Goal: Task Accomplishment & Management: Manage account settings

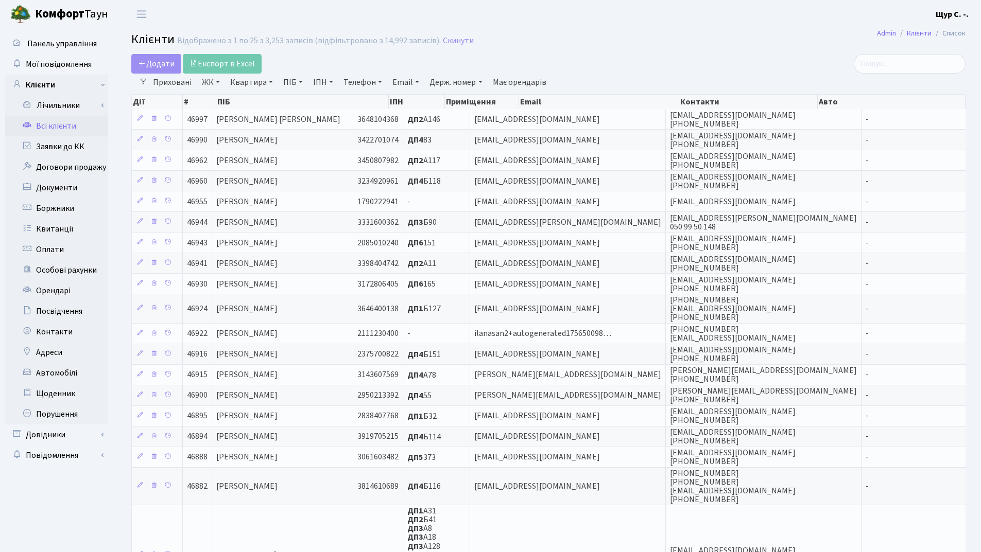
select select "25"
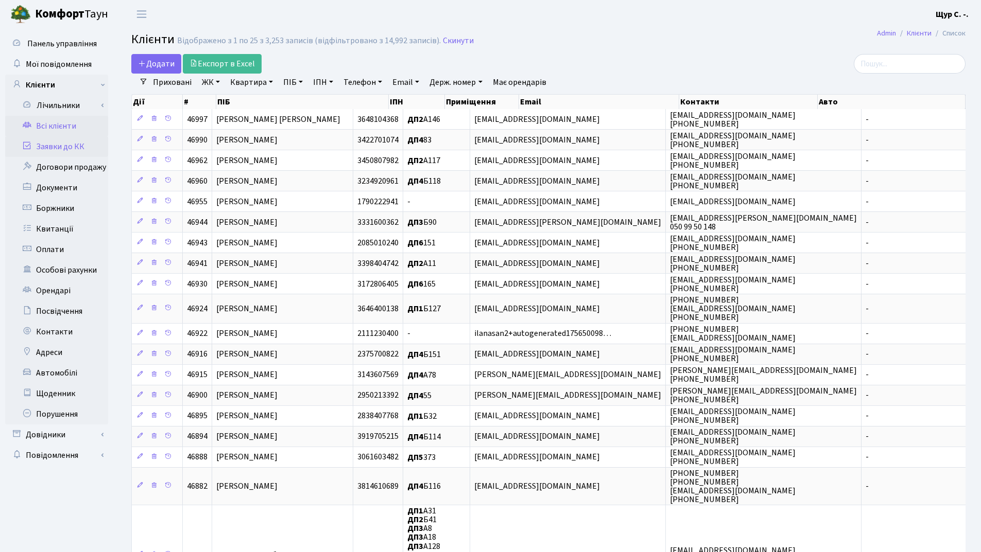
click at [59, 142] on link "Заявки до КК" at bounding box center [56, 146] width 103 height 21
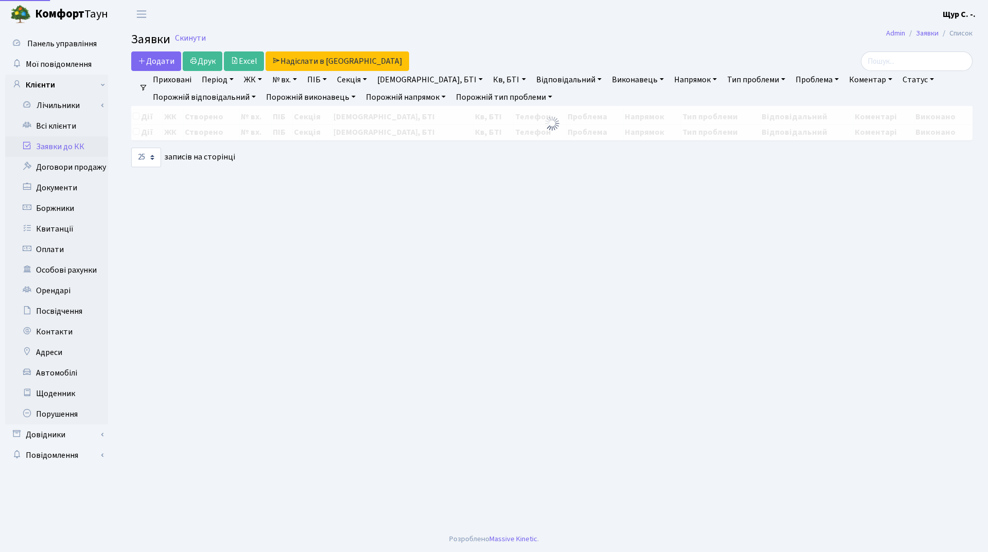
select select "25"
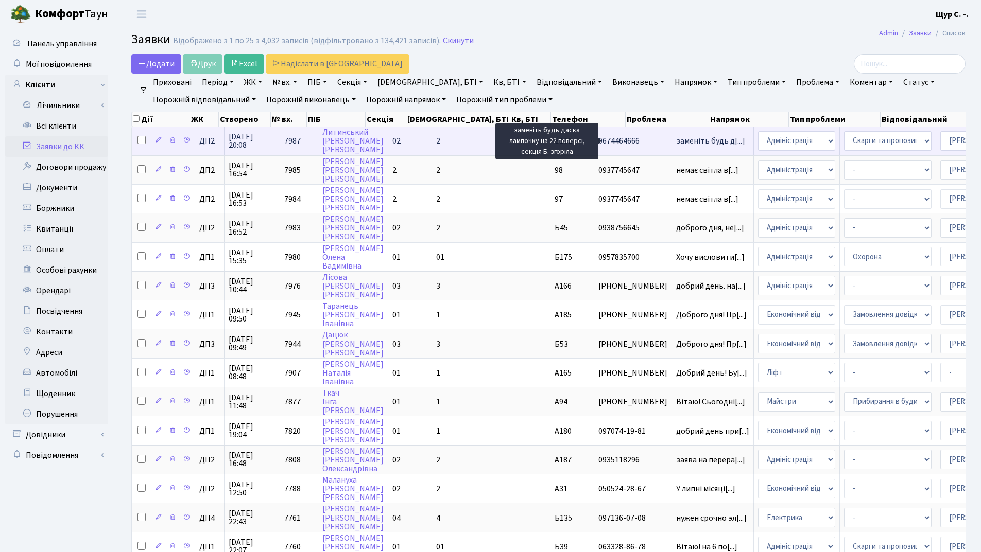
click at [676, 143] on span "заменіть будь д[...]" at bounding box center [710, 140] width 69 height 11
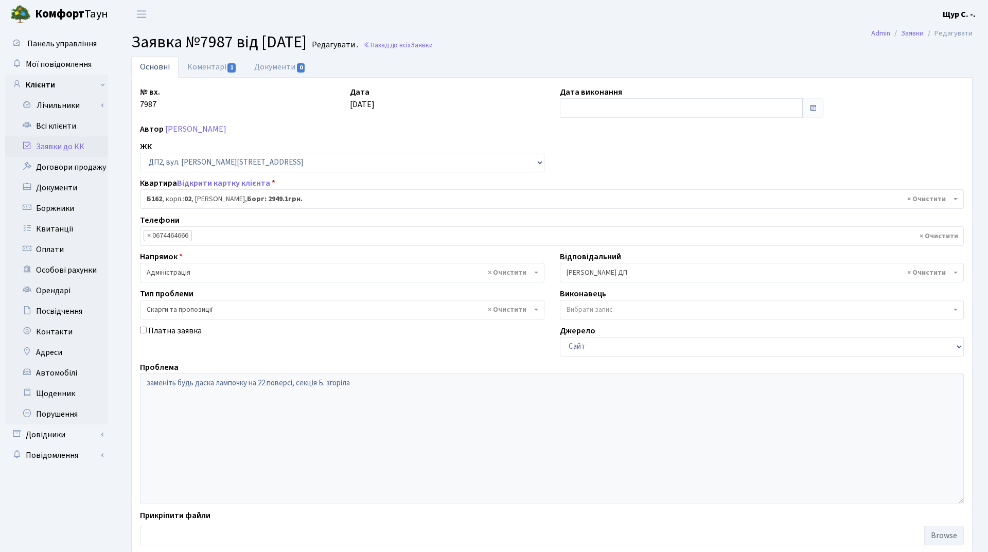
select select "31669"
select select "55"
click at [198, 66] on link "Коментарі 1" at bounding box center [212, 66] width 67 height 21
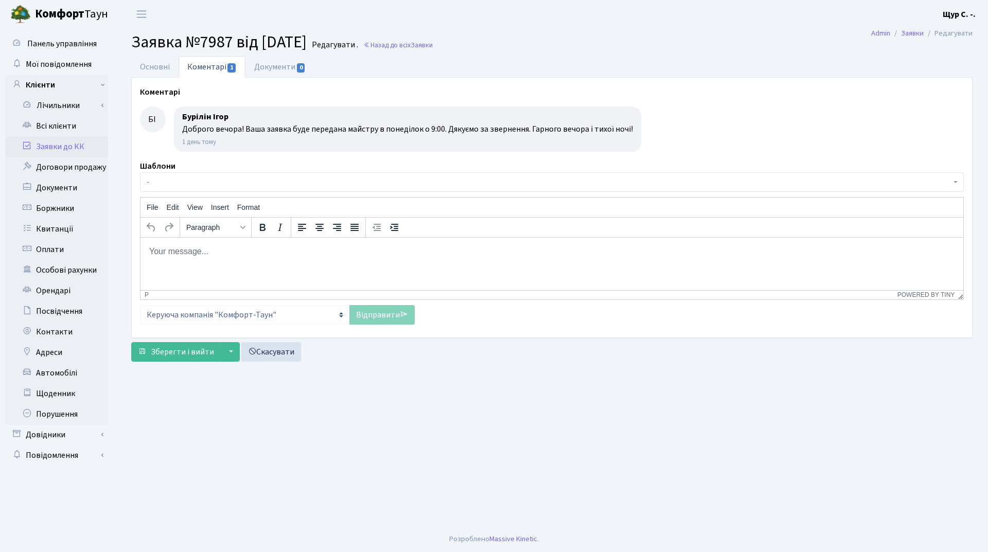
click at [72, 148] on link "Заявки до КК" at bounding box center [56, 146] width 103 height 21
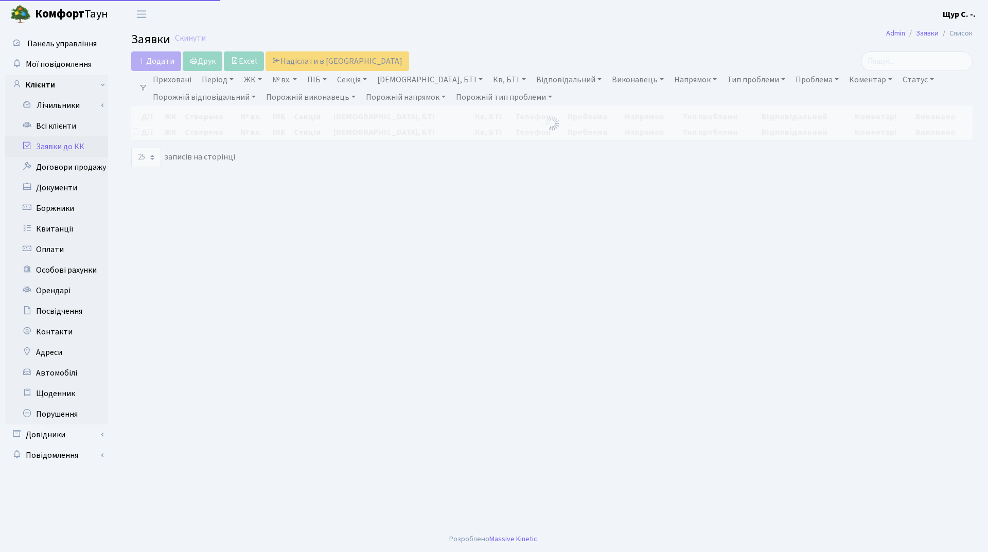
select select "25"
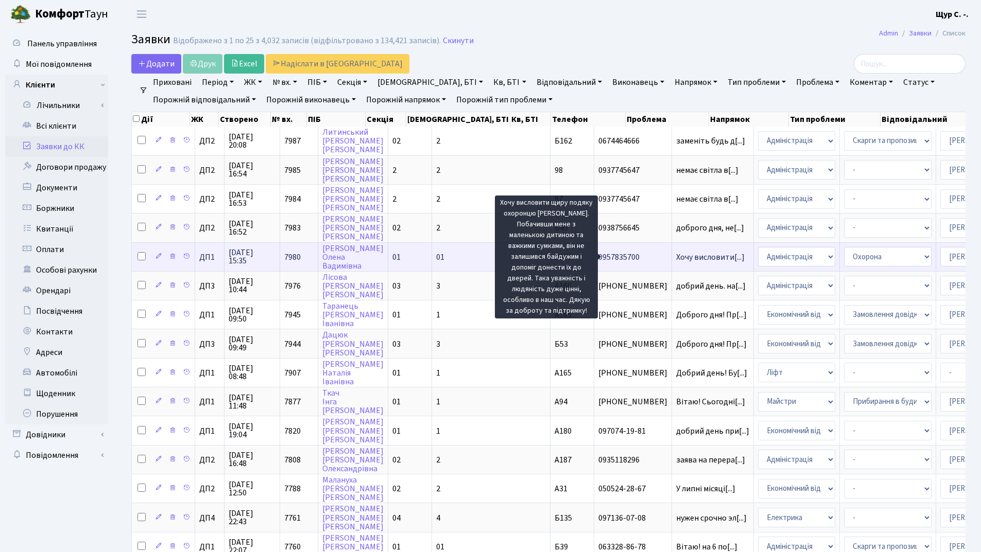
click at [676, 259] on span "Хочу висловити[...]" at bounding box center [710, 257] width 68 height 11
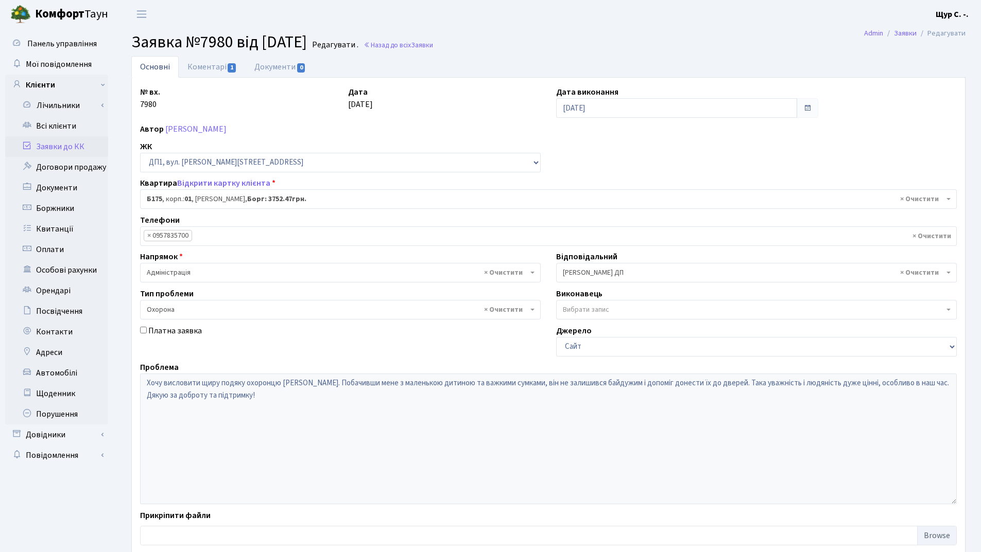
select select "30586"
select select "69"
click at [204, 65] on link "Коментарі 1" at bounding box center [212, 66] width 67 height 21
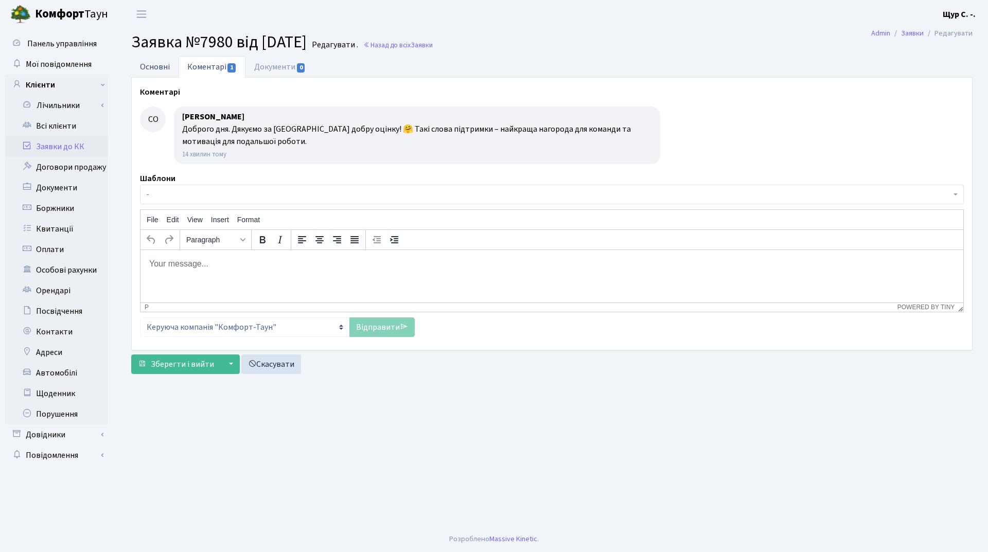
click at [156, 65] on link "Основні" at bounding box center [154, 66] width 47 height 21
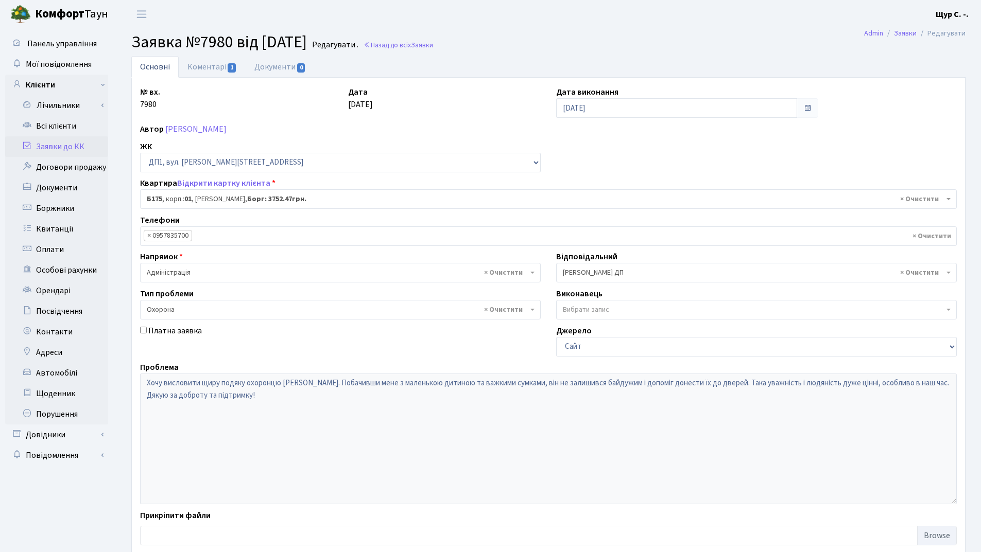
click at [70, 145] on link "Заявки до КК" at bounding box center [56, 146] width 103 height 21
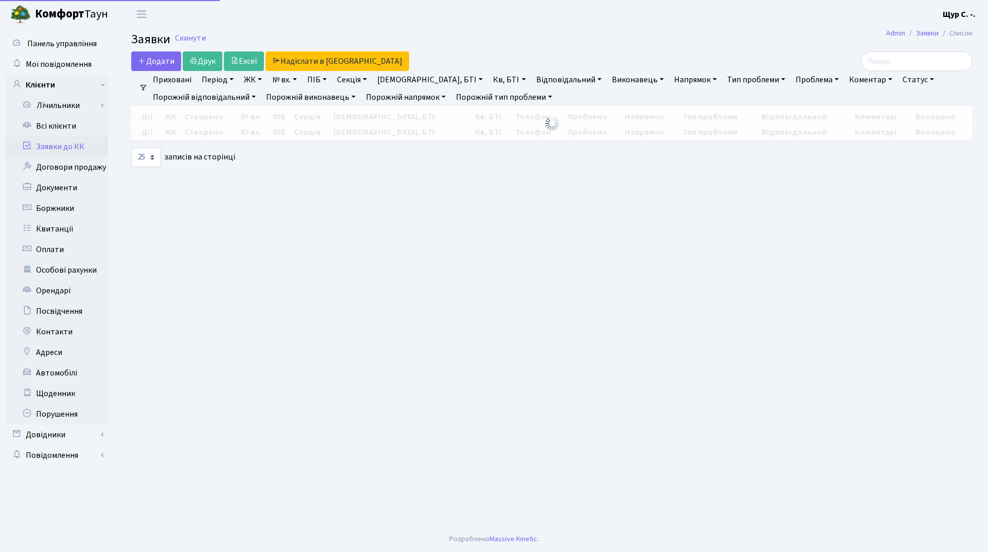
select select "25"
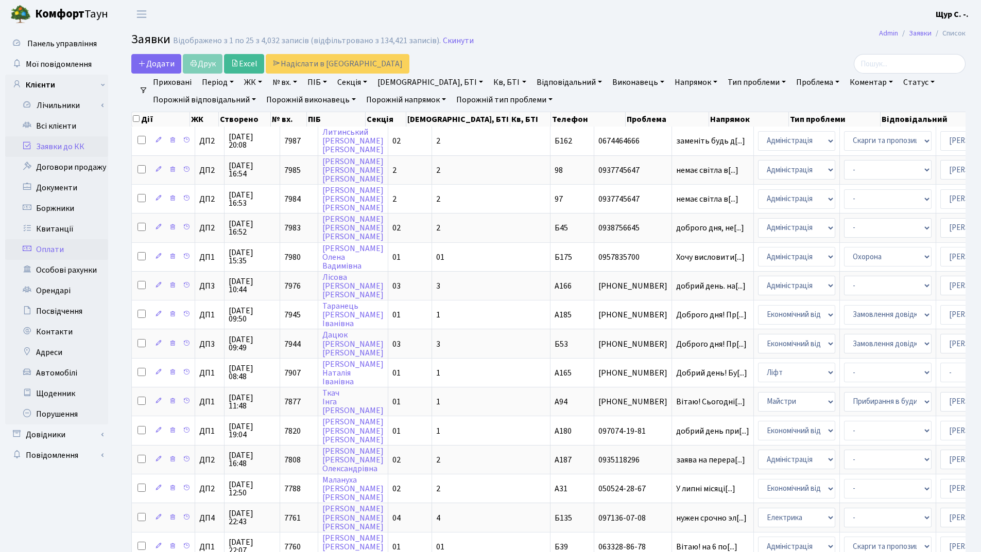
click at [80, 250] on link "Оплати" at bounding box center [56, 249] width 103 height 21
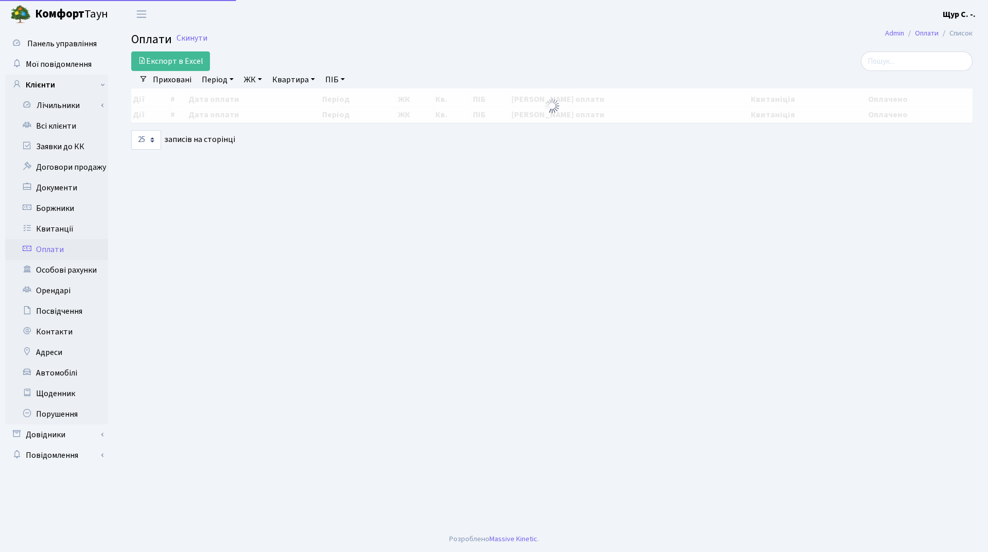
select select "25"
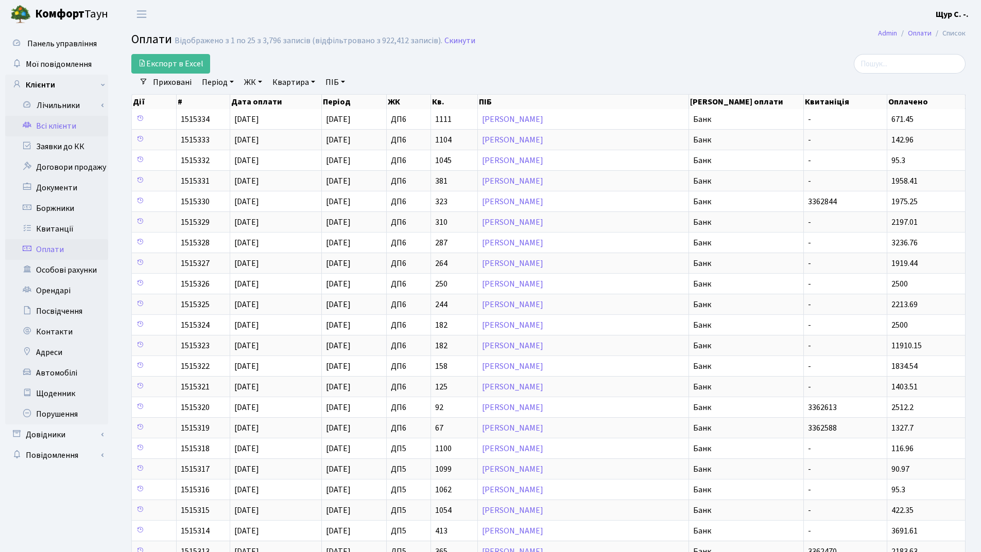
click at [45, 125] on link "Всі клієнти" at bounding box center [56, 126] width 103 height 21
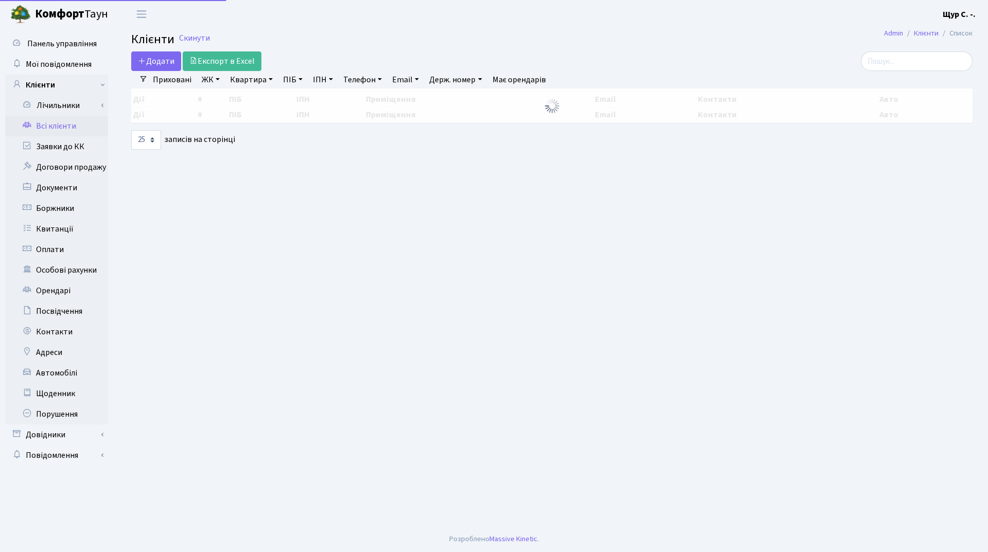
select select "25"
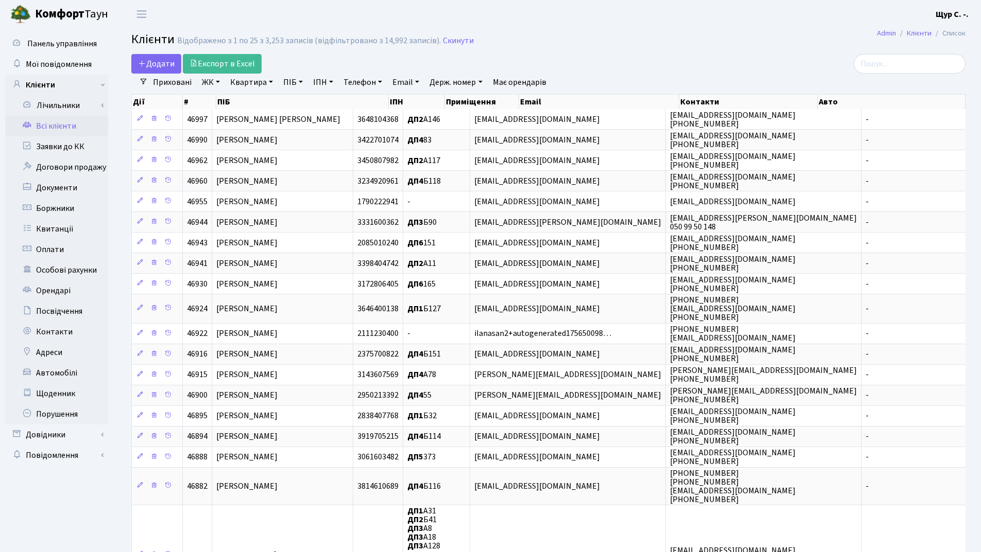
click at [253, 81] on link "Квартира" at bounding box center [251, 83] width 51 height 18
type input "140"
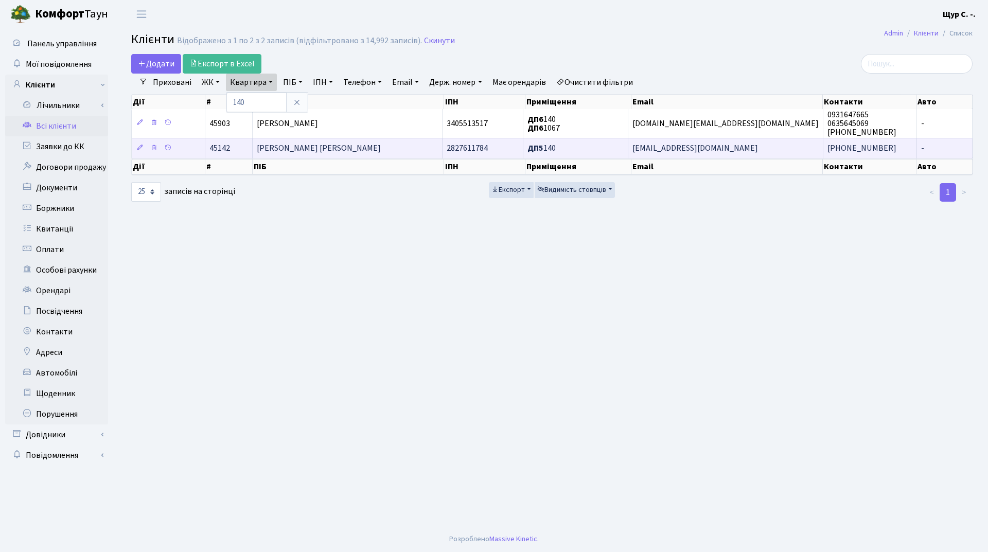
click at [280, 149] on span "[PERSON_NAME] [PERSON_NAME]" at bounding box center [319, 148] width 124 height 11
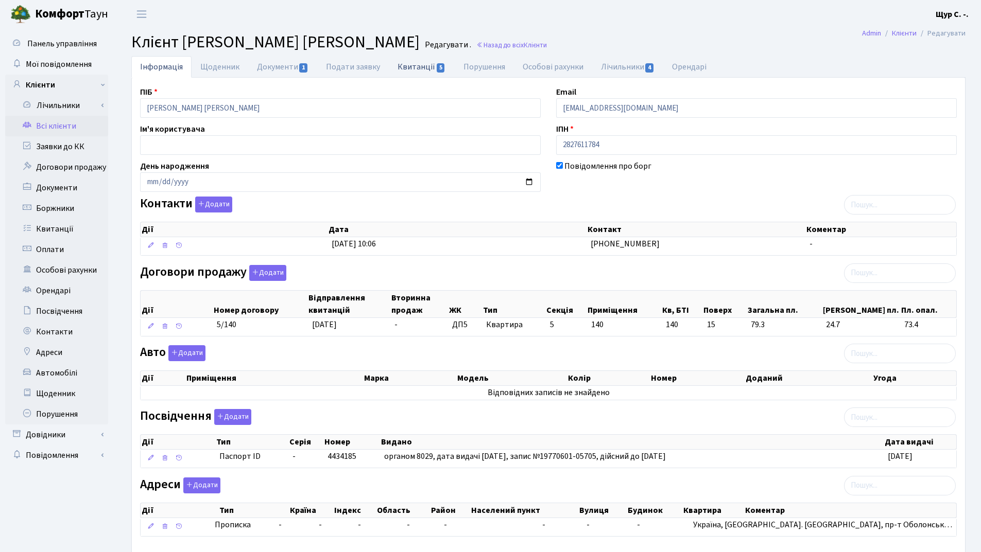
click at [411, 65] on link "Квитанції 5" at bounding box center [421, 66] width 65 height 21
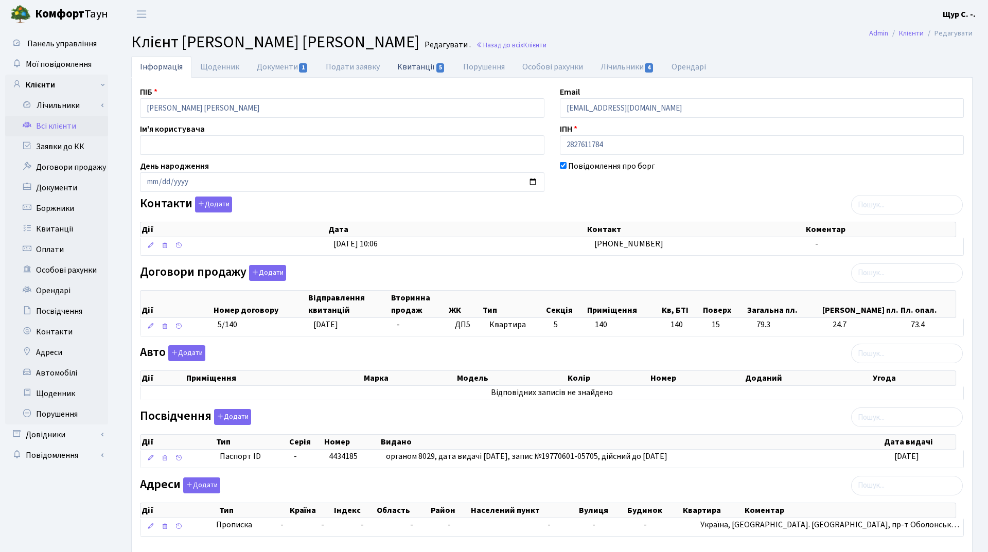
select select "25"
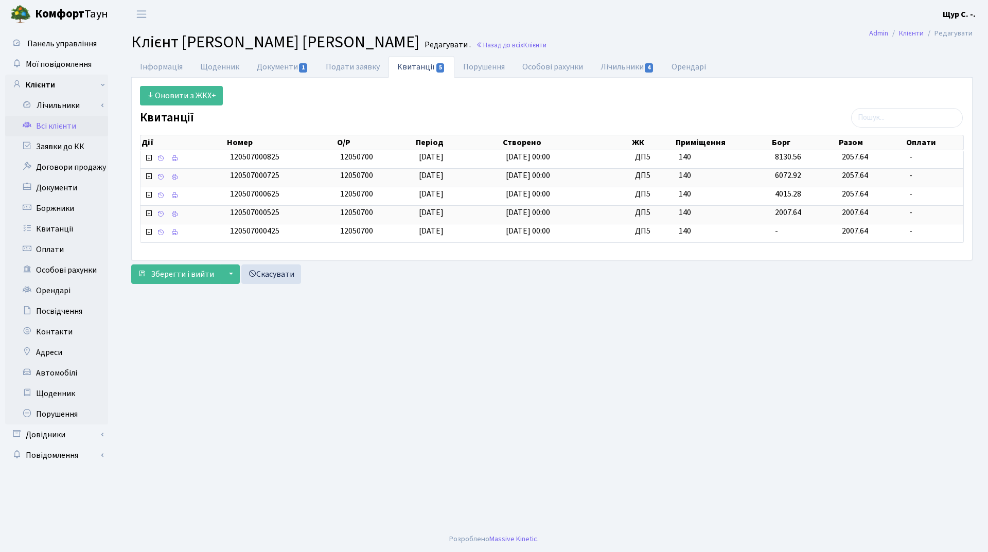
click at [49, 125] on link "Всі клієнти" at bounding box center [56, 126] width 103 height 21
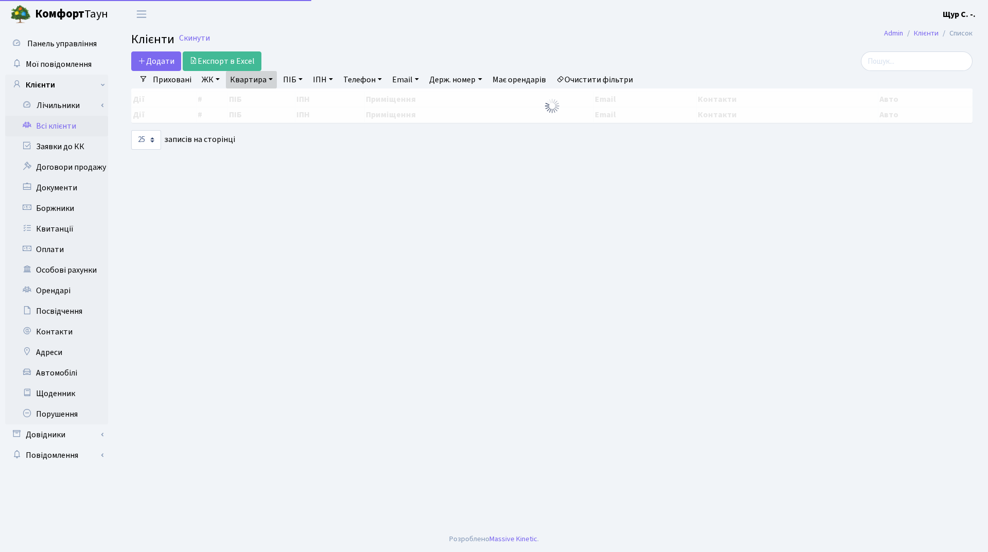
select select "25"
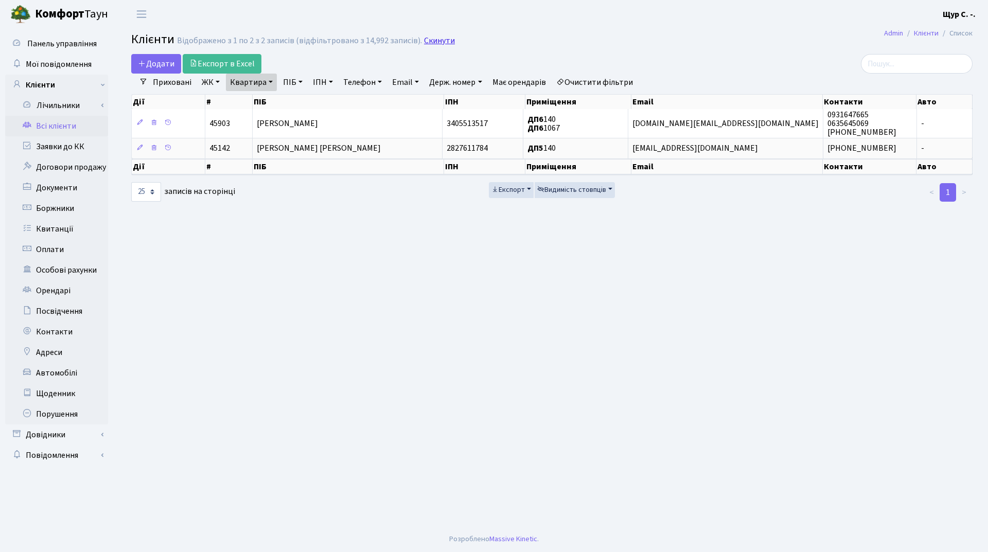
click at [434, 41] on link "Скинути" at bounding box center [439, 41] width 31 height 10
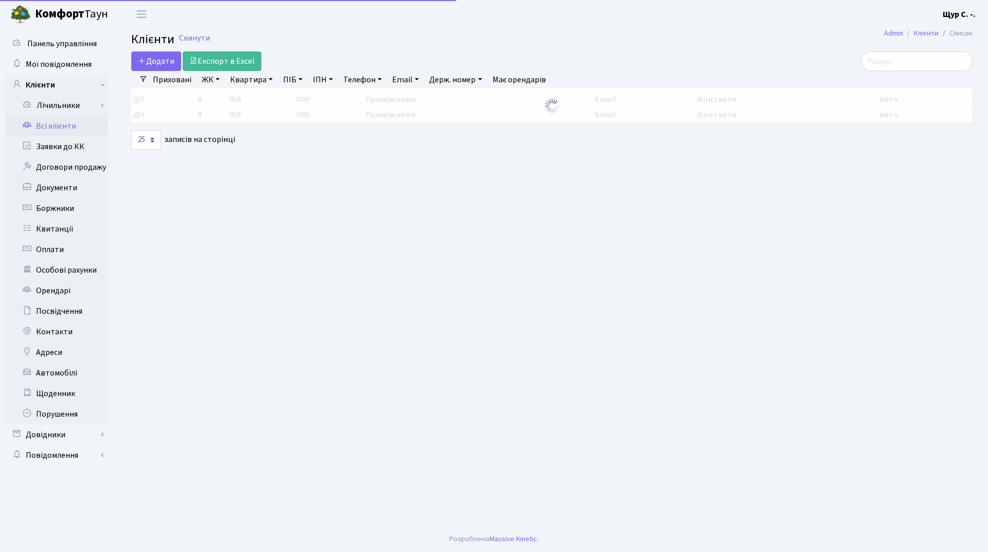
select select "25"
